Goal: Task Accomplishment & Management: Use online tool/utility

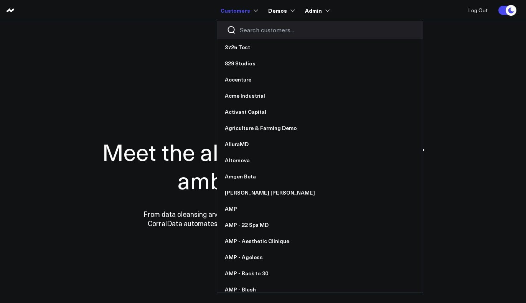
click at [255, 27] on input "Search customers input" at bounding box center [327, 30] width 174 height 8
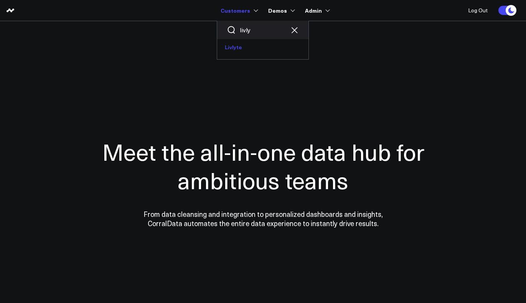
type input "livly"
click at [238, 48] on link "Livlyte" at bounding box center [262, 47] width 91 height 16
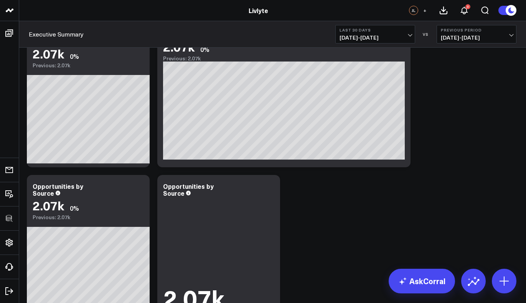
scroll to position [10, 0]
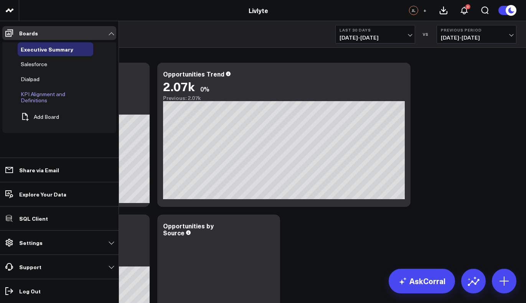
click at [45, 90] on span "KPI Alignment and Definitions" at bounding box center [43, 96] width 45 height 13
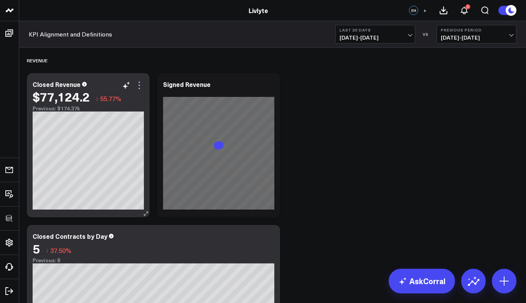
click at [140, 83] on icon at bounding box center [139, 85] width 9 height 9
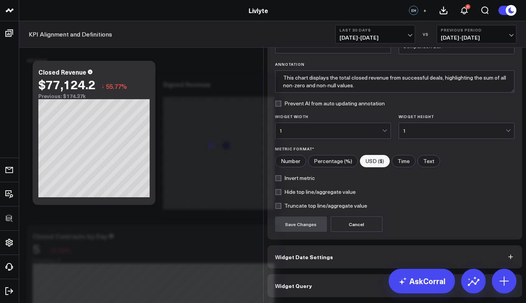
scroll to position [40, 0]
click at [314, 293] on button "Widget Query" at bounding box center [395, 285] width 255 height 23
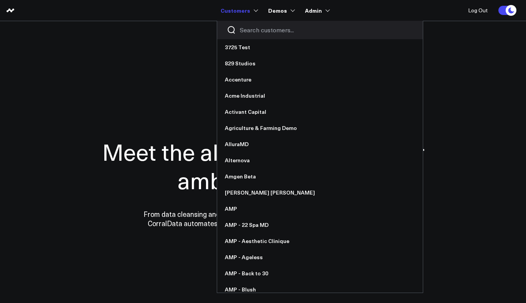
click at [248, 24] on div at bounding box center [320, 30] width 206 height 18
click at [253, 27] on input "Search customers input" at bounding box center [327, 30] width 174 height 8
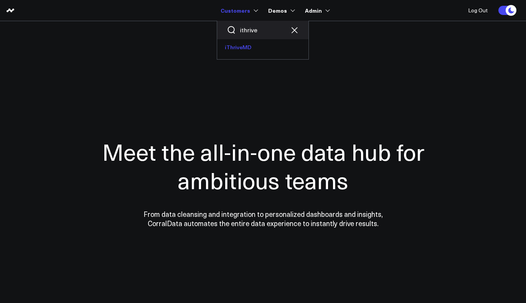
type input "ithrive"
click at [241, 49] on link "iThriveMD" at bounding box center [262, 47] width 91 height 16
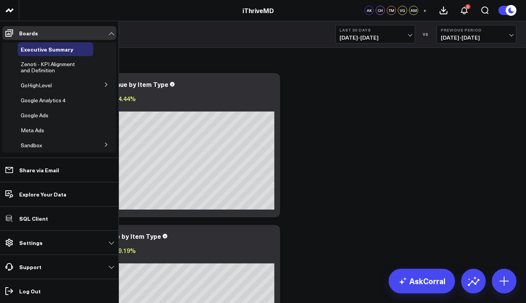
click at [100, 83] on button at bounding box center [106, 84] width 20 height 12
click at [46, 101] on span "GHL Subscriptions" at bounding box center [47, 98] width 45 height 7
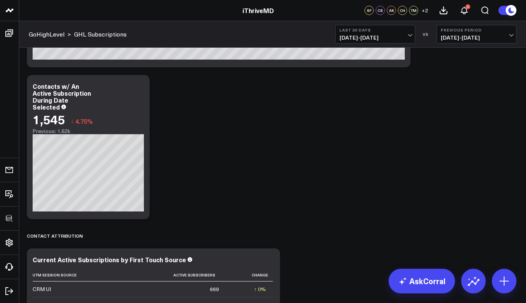
scroll to position [357, 0]
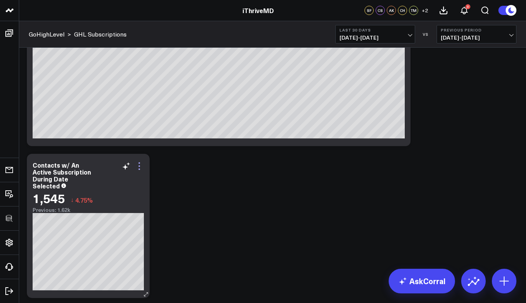
click at [143, 169] on icon at bounding box center [139, 165] width 9 height 9
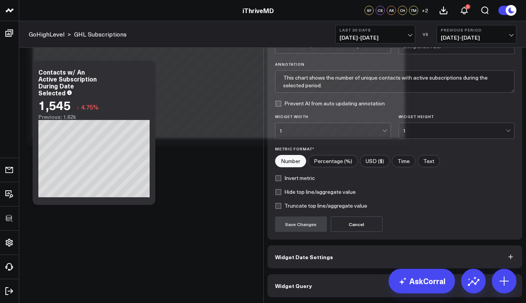
scroll to position [40, 0]
click at [302, 286] on span "Widget Query" at bounding box center [293, 285] width 37 height 6
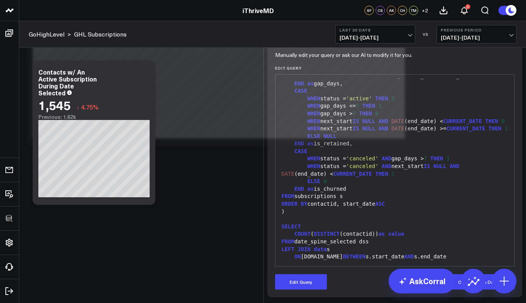
scroll to position [74, 0]
click at [310, 273] on form "Manually edit your query or ask our AI to modify it for you. Edit Query 99 27 2…" at bounding box center [395, 171] width 240 height 235
click at [393, 213] on div ")" at bounding box center [394, 212] width 231 height 8
click at [303, 281] on button "Edit Query" at bounding box center [301, 281] width 52 height 15
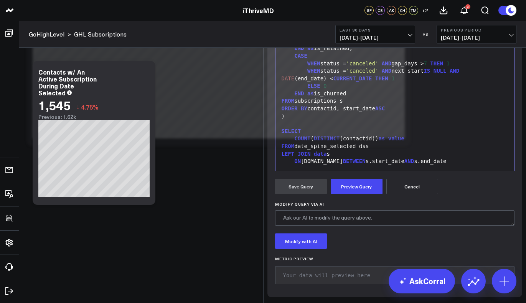
click at [397, 135] on div "SELECT" at bounding box center [394, 131] width 231 height 8
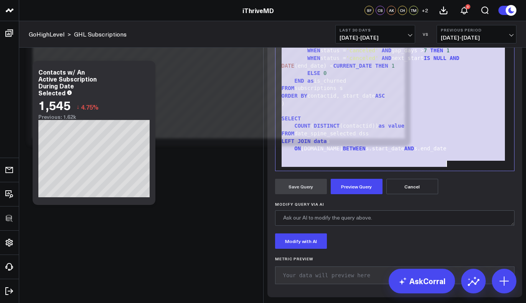
copy div "ELSE NULL END as interval_days_amount, DATE (s.createdat) as created_date, DATE…"
click at [383, 25] on div "WHEN next_start IS NULL AND DATE (end_date) >= CURRENT_DATE THEN 1" at bounding box center [394, 21] width 231 height 8
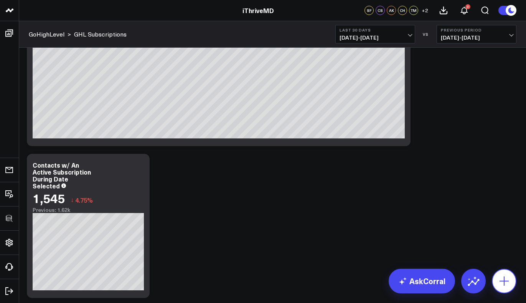
click at [507, 279] on icon at bounding box center [504, 280] width 12 height 12
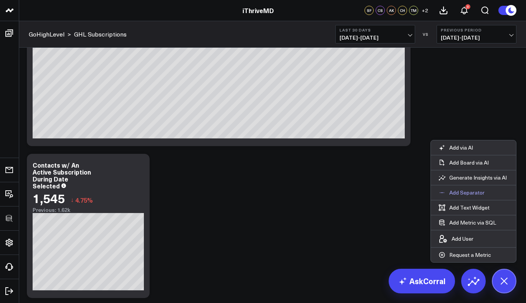
click at [465, 194] on p "Add Separator" at bounding box center [467, 192] width 35 height 7
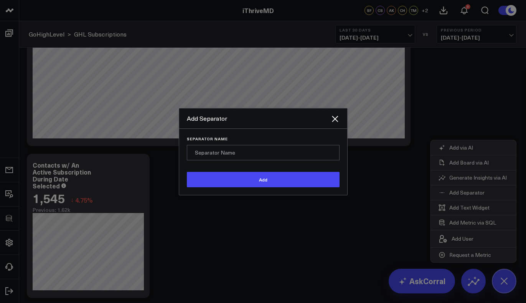
click at [299, 158] on input "Separator Name" at bounding box center [263, 152] width 153 height 15
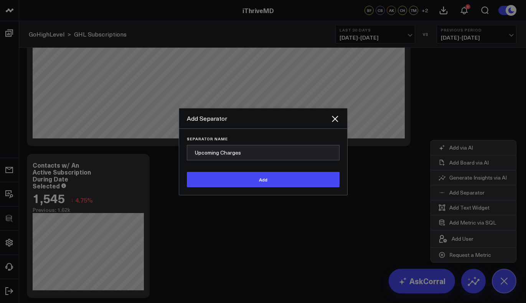
type input "Upcoming Charges"
click at [187, 172] on button "Add" at bounding box center [263, 179] width 153 height 15
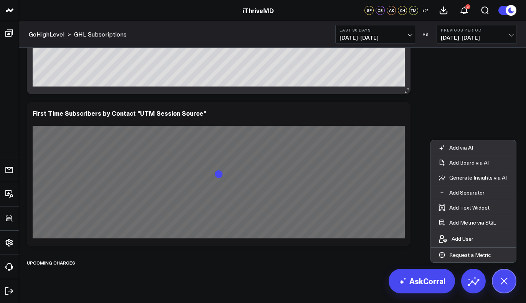
scroll to position [901, 0]
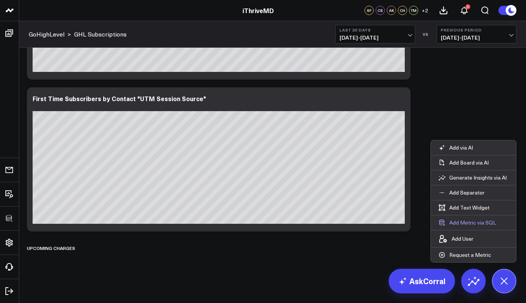
click at [480, 218] on button "Add Metric via SQL" at bounding box center [467, 222] width 73 height 15
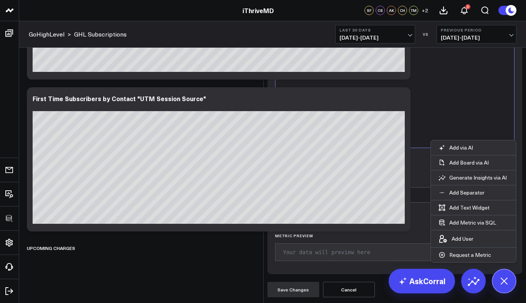
scroll to position [276, 0]
click at [334, 144] on div at bounding box center [394, 52] width 231 height 184
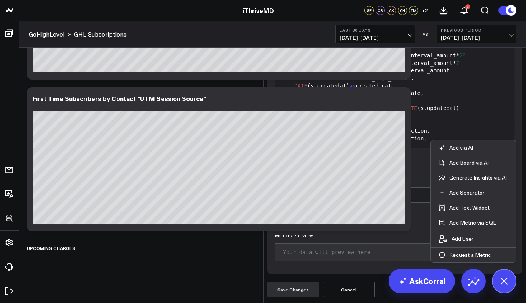
scroll to position [0, 0]
drag, startPoint x: 342, startPoint y: 87, endPoint x: 307, endPoint y: 89, distance: 35.4
type input "Upcoming Subscription Transactions"
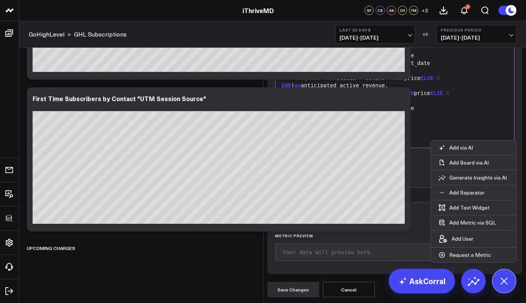
scroll to position [422, 0]
click at [306, 160] on button "Preview Query" at bounding box center [301, 162] width 52 height 15
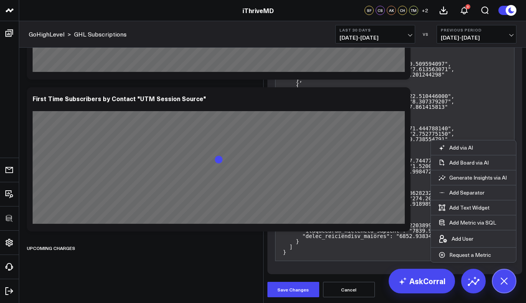
scroll to position [3889, 0]
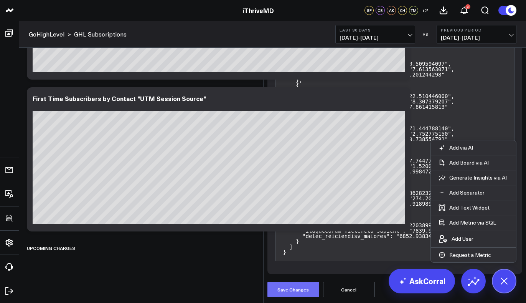
click at [300, 288] on button "Save Changes" at bounding box center [294, 288] width 52 height 15
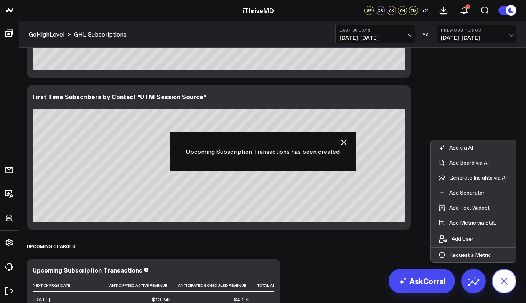
click at [512, 276] on button at bounding box center [504, 280] width 25 height 25
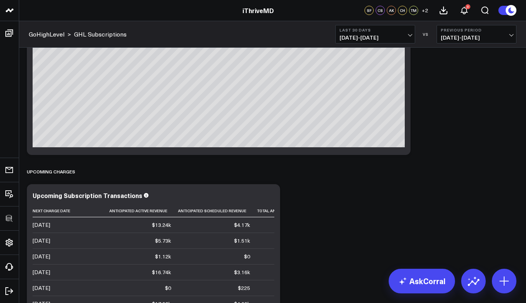
scroll to position [1053, 0]
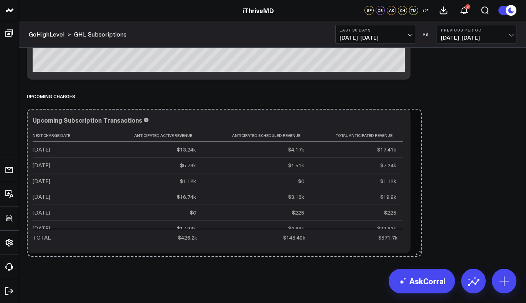
drag, startPoint x: 276, startPoint y: 250, endPoint x: 417, endPoint y: 254, distance: 141.7
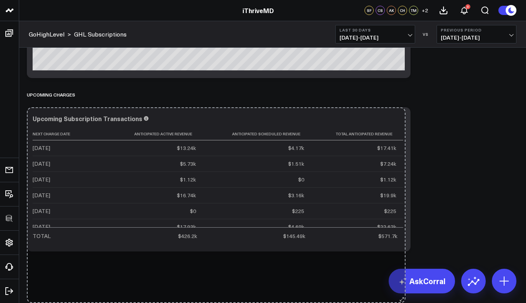
drag, startPoint x: 406, startPoint y: 251, endPoint x: 401, endPoint y: 302, distance: 51.7
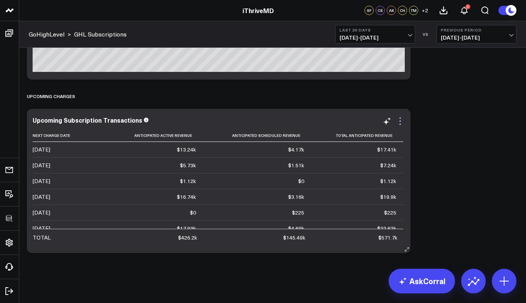
click at [405, 119] on icon at bounding box center [400, 120] width 9 height 9
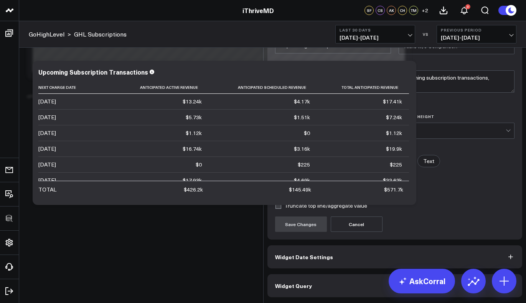
click at [415, 138] on div "1" at bounding box center [454, 130] width 103 height 15
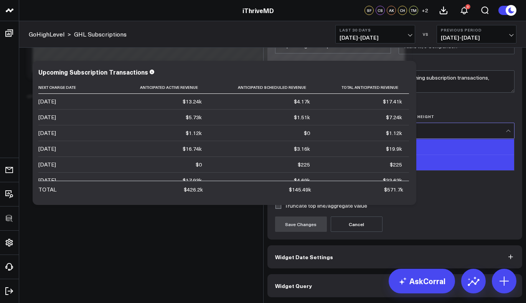
click at [417, 170] on div "2" at bounding box center [456, 162] width 115 height 15
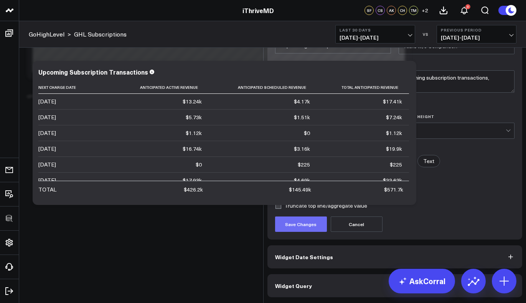
click at [313, 231] on button "Save Changes" at bounding box center [301, 223] width 52 height 15
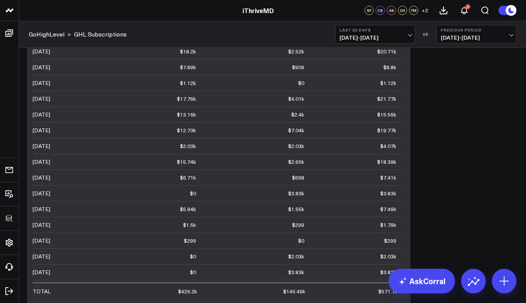
scroll to position [1070, 0]
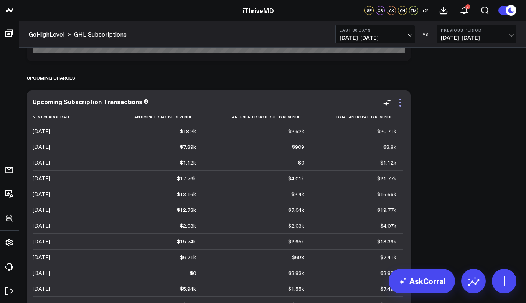
click at [401, 104] on icon at bounding box center [400, 102] width 9 height 9
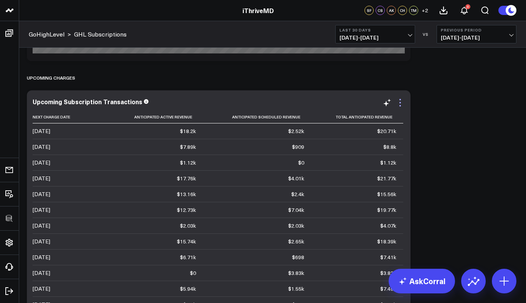
click at [401, 104] on icon at bounding box center [400, 102] width 9 height 9
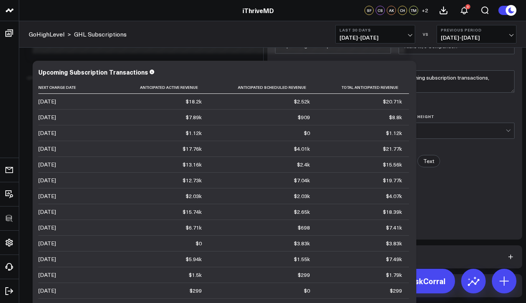
scroll to position [40, 0]
click at [321, 289] on button "Widget Query" at bounding box center [395, 285] width 255 height 23
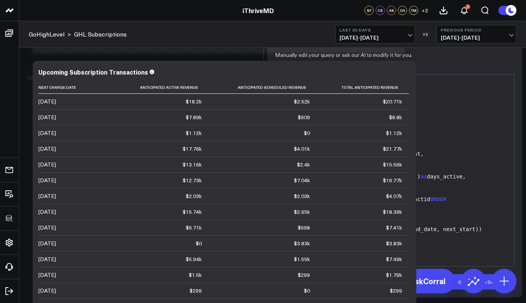
scroll to position [527, 0]
click at [298, 281] on button "Edit Query" at bounding box center [301, 281] width 52 height 15
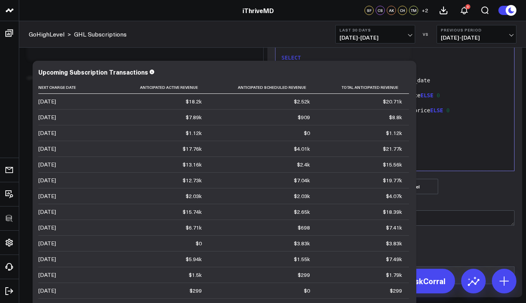
click at [385, 151] on div "GROUP BY 1" at bounding box center [394, 148] width 231 height 8
click at [363, 187] on button "Preview Query" at bounding box center [357, 186] width 52 height 15
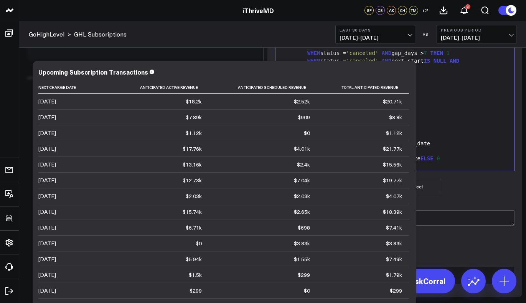
scroll to position [534, 0]
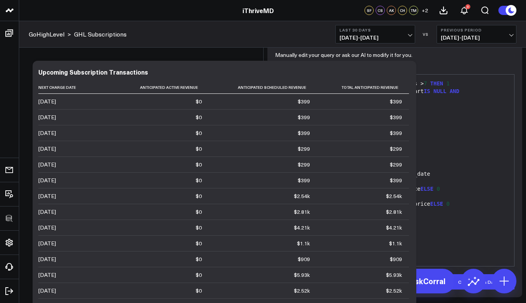
scroll to position [1205, 0]
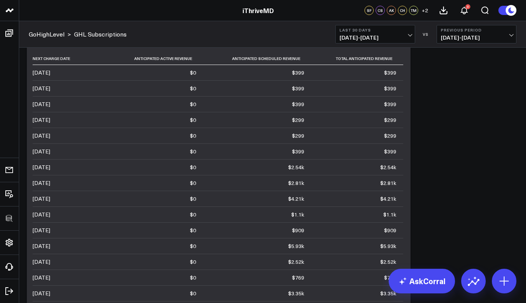
scroll to position [1089, 0]
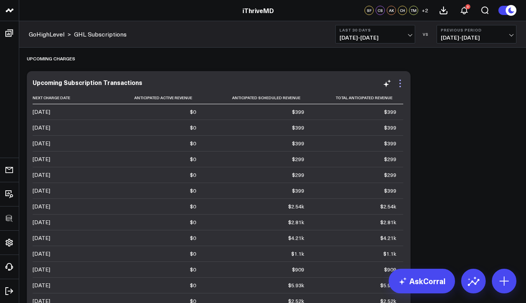
click at [401, 84] on icon at bounding box center [401, 84] width 2 height 2
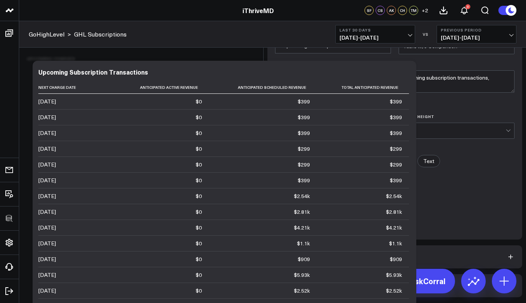
scroll to position [40, 0]
click at [309, 288] on button "Widget Query" at bounding box center [395, 285] width 255 height 23
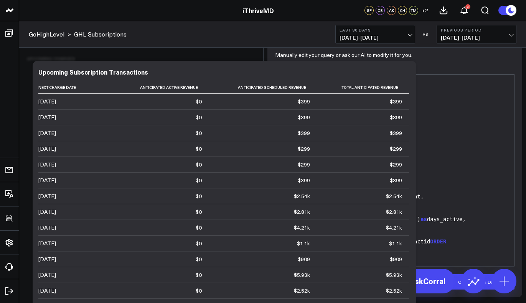
scroll to position [534, 0]
click at [298, 276] on button "Edit Query" at bounding box center [301, 281] width 52 height 15
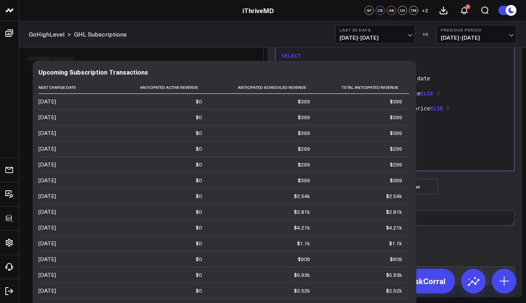
scroll to position [519, 0]
click at [415, 142] on div "WHERE status IN ( 'active' , 'scheduled' )" at bounding box center [394, 139] width 231 height 8
click at [350, 183] on button "Preview Query" at bounding box center [357, 186] width 52 height 15
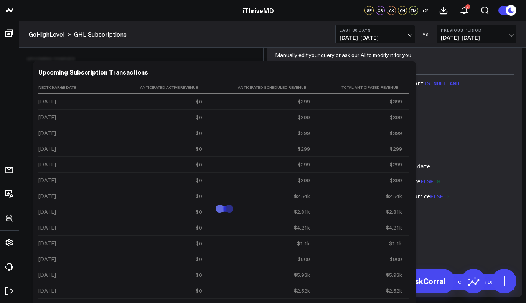
scroll to position [74, 0]
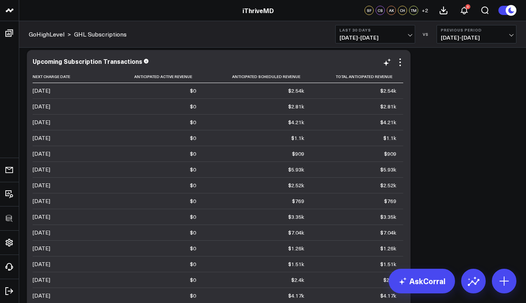
scroll to position [1105, 0]
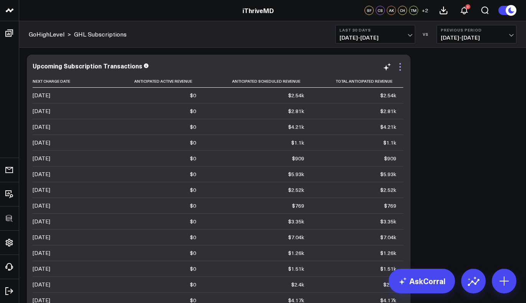
click at [403, 66] on icon at bounding box center [400, 66] width 9 height 9
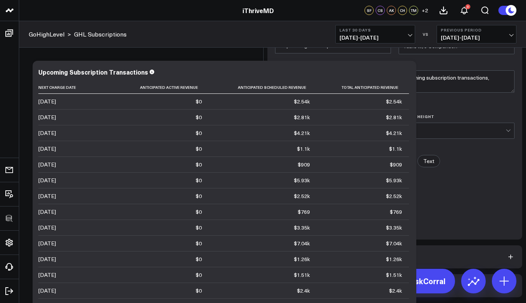
scroll to position [40, 0]
click at [336, 283] on button "Widget Query" at bounding box center [395, 285] width 255 height 23
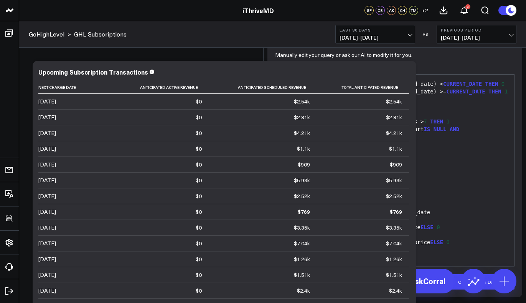
scroll to position [468, 0]
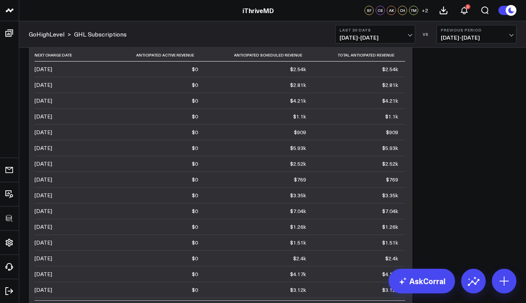
scroll to position [1108, 0]
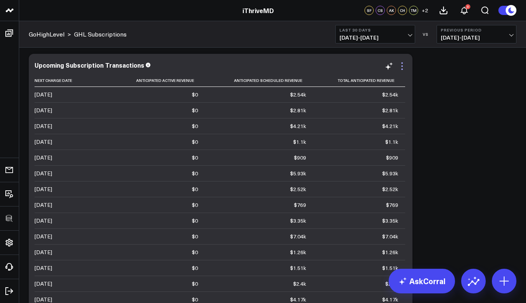
click at [400, 65] on icon at bounding box center [402, 65] width 9 height 9
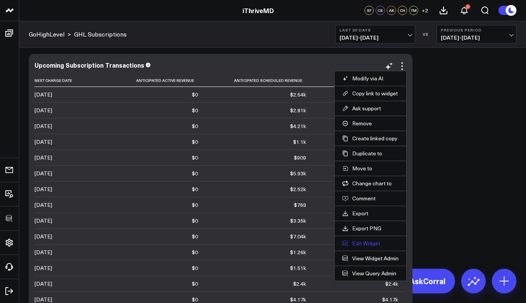
click at [370, 243] on button "Edit Widget" at bounding box center [370, 243] width 56 height 7
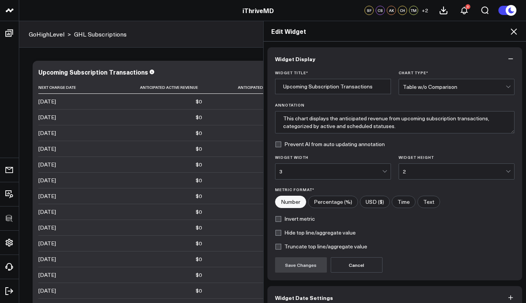
scroll to position [40, 0]
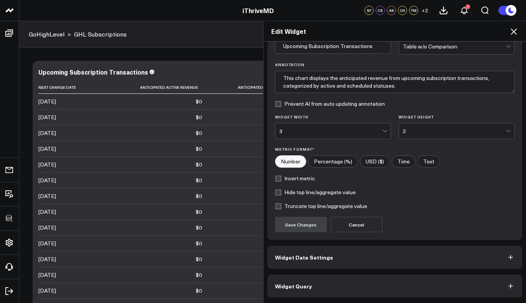
click at [334, 292] on button "Widget Query" at bounding box center [395, 285] width 255 height 23
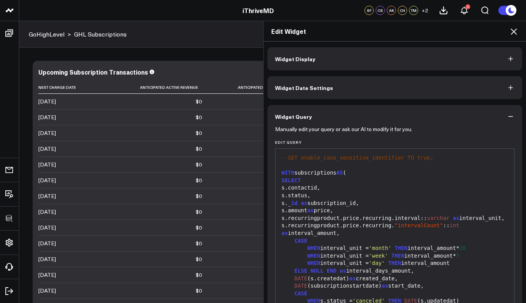
scroll to position [542, 0]
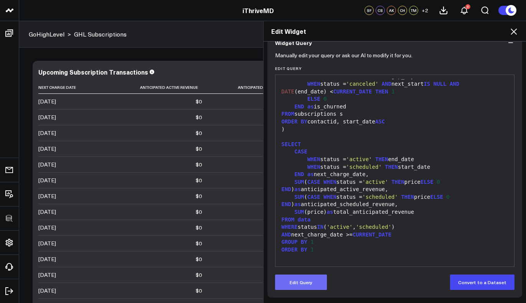
click at [309, 283] on button "Edit Query" at bounding box center [301, 281] width 52 height 15
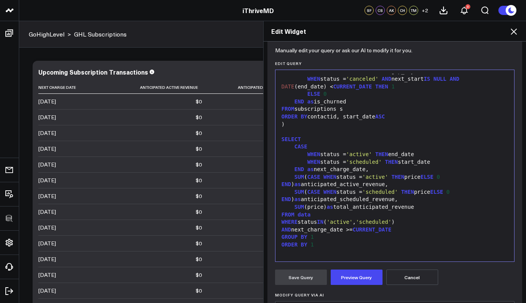
scroll to position [84, 0]
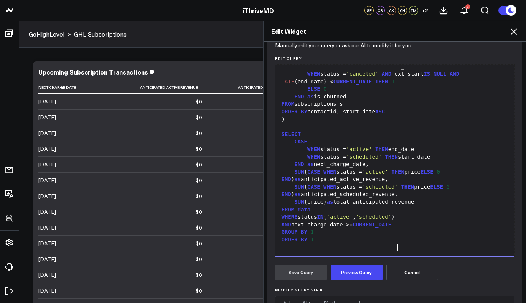
click at [409, 222] on div "AND next_charge_date >= CURRENT_DATE" at bounding box center [394, 225] width 231 height 8
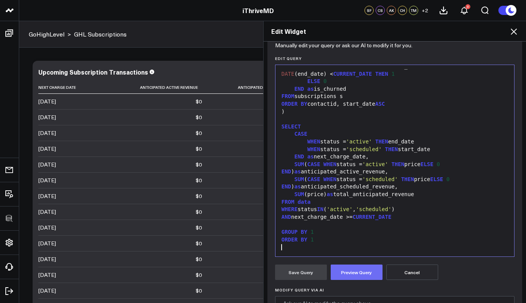
click at [361, 274] on button "Preview Query" at bounding box center [357, 271] width 52 height 15
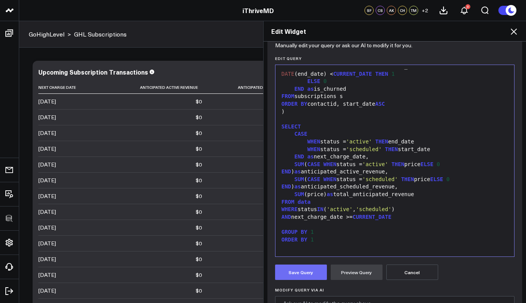
click at [302, 269] on button "Save Query" at bounding box center [301, 271] width 52 height 15
click at [514, 34] on icon at bounding box center [513, 31] width 9 height 9
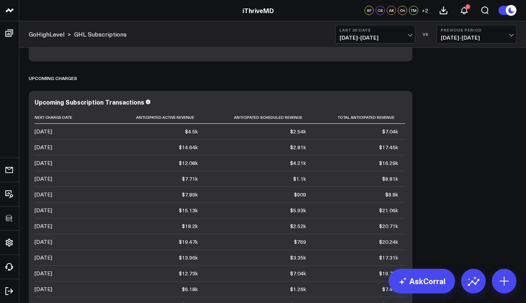
scroll to position [1110, 0]
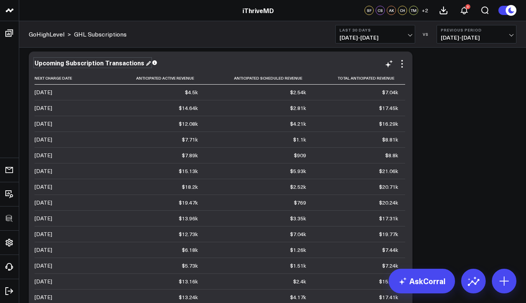
click at [124, 63] on div "Upcoming Subscription Transactions" at bounding box center [93, 62] width 116 height 8
click at [403, 64] on icon at bounding box center [402, 63] width 9 height 9
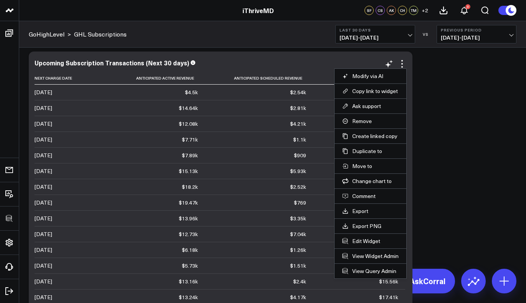
click at [370, 235] on li "Edit Widget" at bounding box center [371, 240] width 72 height 15
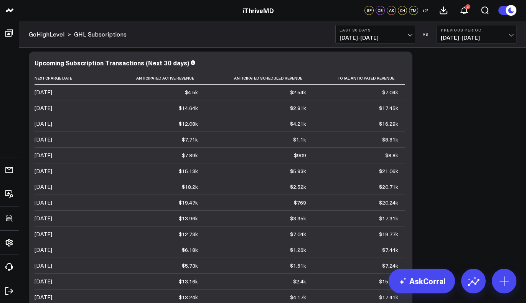
click at [402, 68] on div "Upcoming Subscription Transactions (Next 30 days) Next Charge Date Anticipated …" at bounding box center [221, 199] width 372 height 280
click at [0, 0] on icon at bounding box center [0, 0] width 0 height 0
click at [0, 0] on button "Edit Widget" at bounding box center [0, 0] width 0 height 0
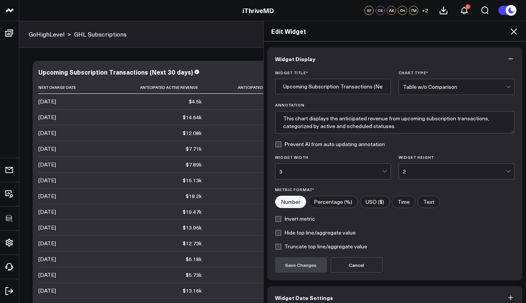
scroll to position [40, 0]
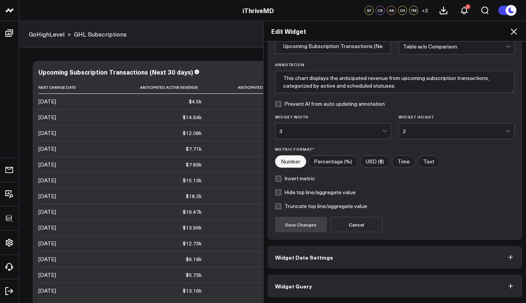
click at [319, 278] on button "Widget Query" at bounding box center [395, 285] width 255 height 23
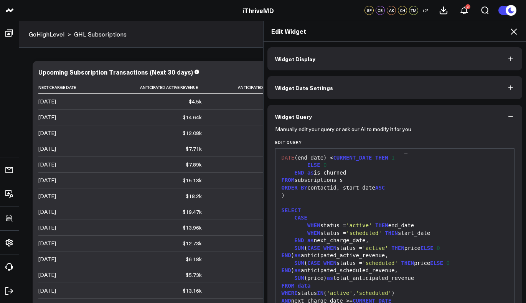
scroll to position [74, 0]
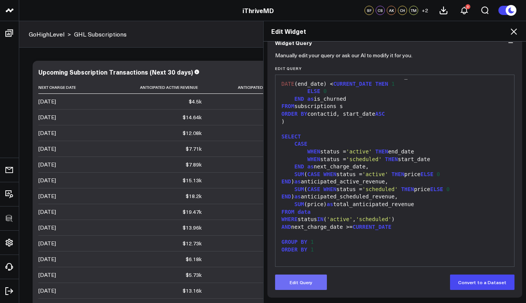
click at [304, 279] on button "Edit Query" at bounding box center [301, 281] width 52 height 15
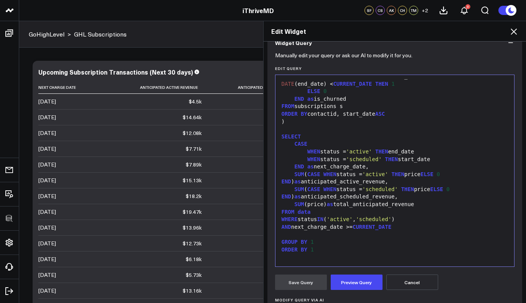
click at [319, 236] on div at bounding box center [394, 234] width 231 height 8
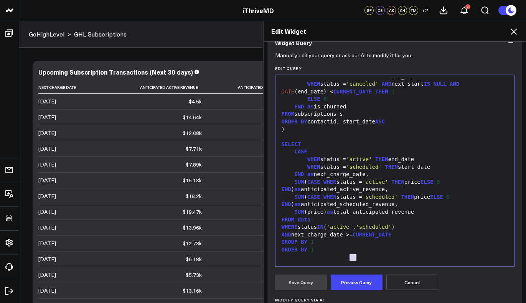
drag, startPoint x: 346, startPoint y: 235, endPoint x: 353, endPoint y: 233, distance: 7.1
click at [353, 233] on div "AND next_charge_date >= CURRENT_DATE" at bounding box center [394, 235] width 231 height 8
click at [435, 232] on div "AND next_charge_date BETWEEN CURRENT_DATE" at bounding box center [394, 235] width 231 height 8
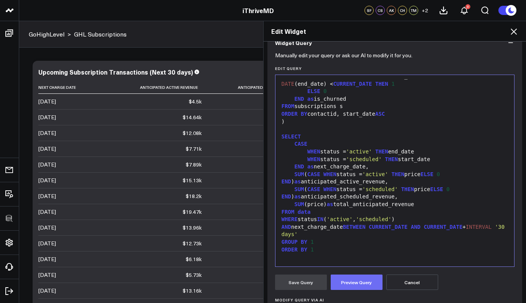
click at [353, 286] on button "Preview Query" at bounding box center [357, 281] width 52 height 15
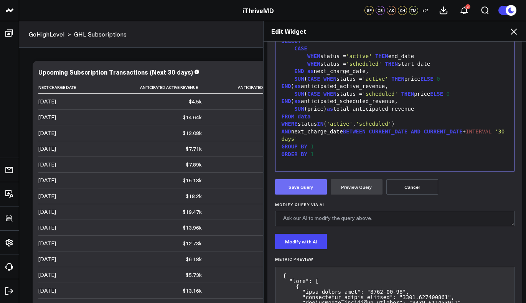
click at [298, 185] on button "Save Query" at bounding box center [301, 186] width 52 height 15
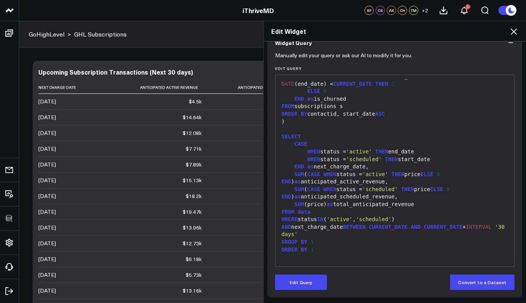
scroll to position [74, 0]
click at [515, 30] on icon at bounding box center [513, 31] width 9 height 9
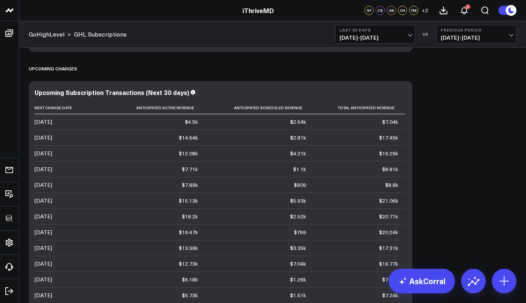
scroll to position [1041, 0]
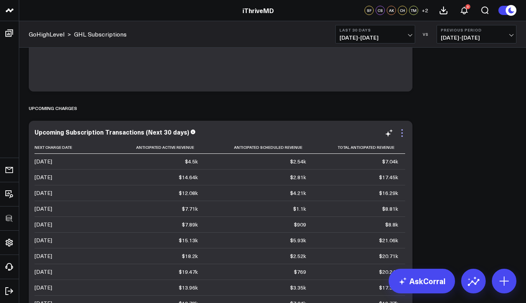
click at [404, 134] on icon at bounding box center [402, 132] width 9 height 9
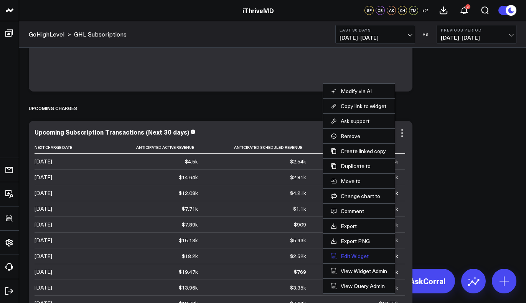
click at [362, 255] on button "Edit Widget" at bounding box center [359, 255] width 56 height 7
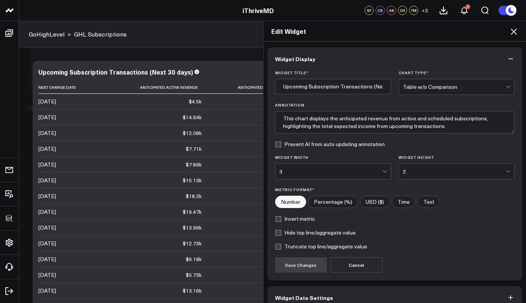
scroll to position [40, 0]
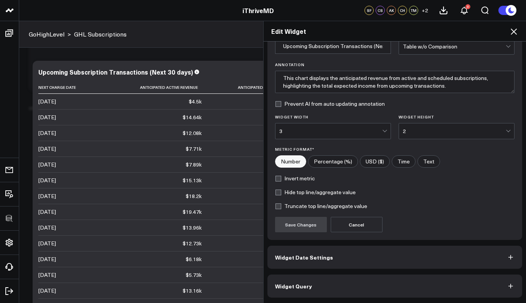
click at [316, 286] on button "Widget Query" at bounding box center [395, 285] width 255 height 23
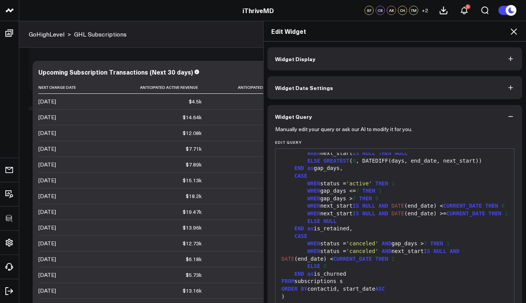
scroll to position [549, 0]
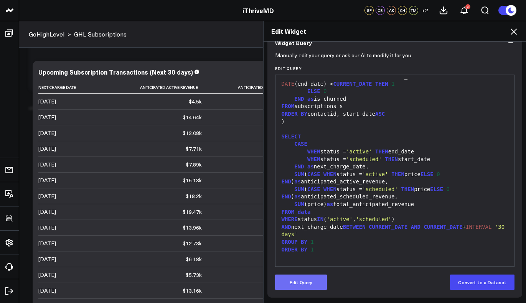
click at [310, 276] on button "Edit Query" at bounding box center [301, 281] width 52 height 15
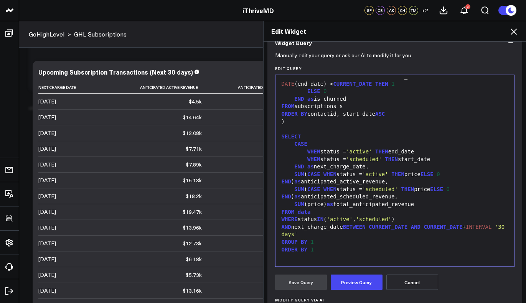
scroll to position [169, 0]
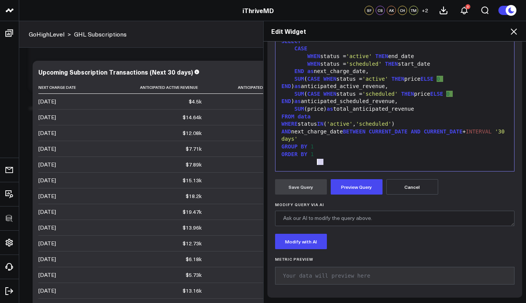
drag, startPoint x: 320, startPoint y: 138, endPoint x: 312, endPoint y: 139, distance: 8.1
click at [312, 139] on span "'30 days'" at bounding box center [395, 135] width 227 height 14
click at [355, 193] on button "Preview Query" at bounding box center [357, 186] width 52 height 15
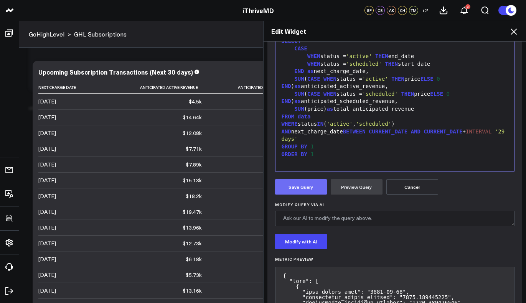
click at [309, 188] on button "Save Query" at bounding box center [301, 186] width 52 height 15
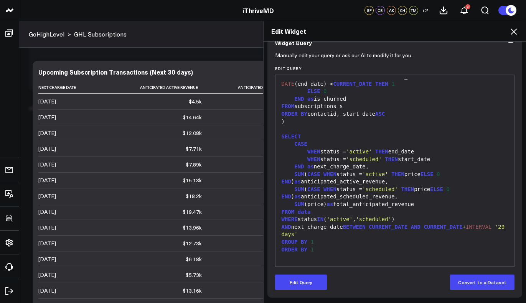
scroll to position [74, 0]
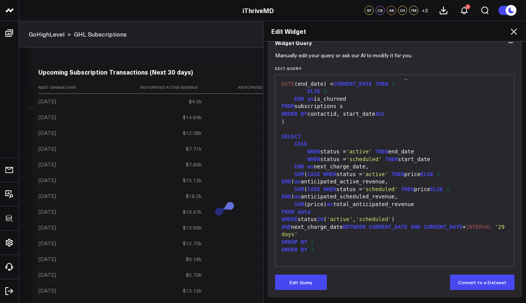
click at [513, 31] on icon at bounding box center [514, 31] width 6 height 6
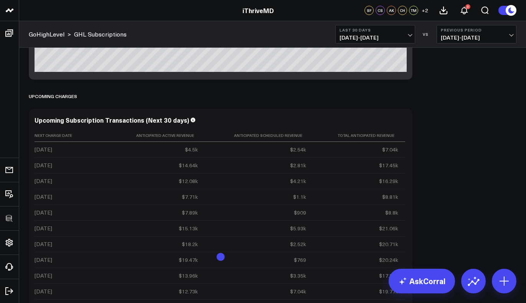
scroll to position [1195, 0]
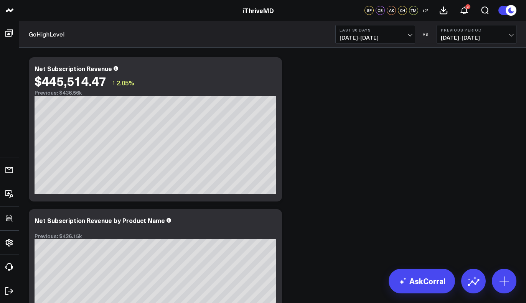
click at [270, 67] on icon at bounding box center [271, 69] width 9 height 9
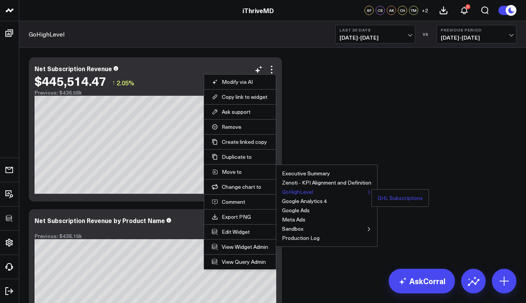
click at [380, 197] on button "GHL Subscriptions" at bounding box center [400, 197] width 45 height 5
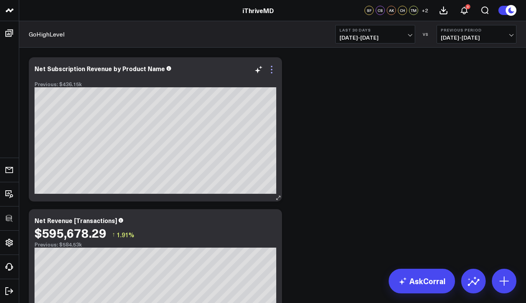
click at [271, 71] on icon at bounding box center [271, 69] width 9 height 9
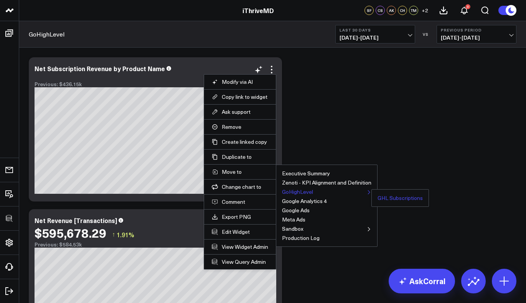
click at [394, 195] on button "GHL Subscriptions" at bounding box center [400, 197] width 45 height 5
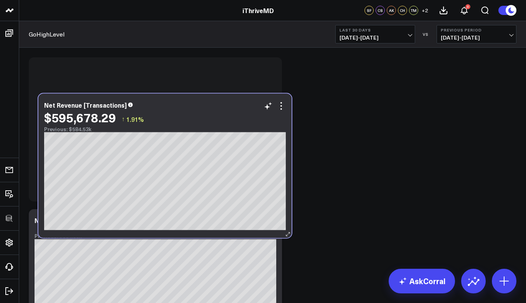
drag, startPoint x: 235, startPoint y: 241, endPoint x: 244, endPoint y: 126, distance: 115.6
click at [244, 126] on div "Previous: $584.53k" at bounding box center [165, 129] width 242 height 6
